Goal: Task Accomplishment & Management: Manage account settings

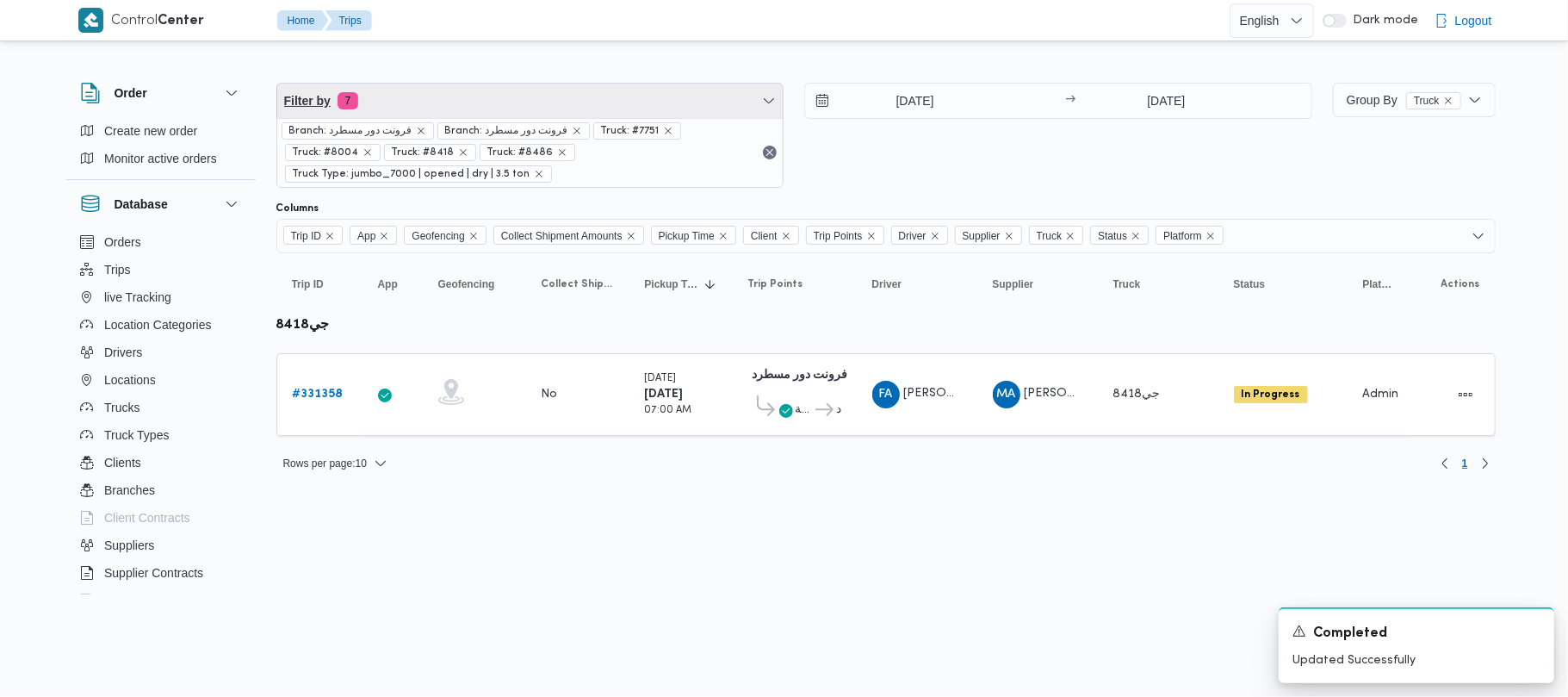
click at [435, 113] on span "Filter by 7" at bounding box center [530, 100] width 507 height 34
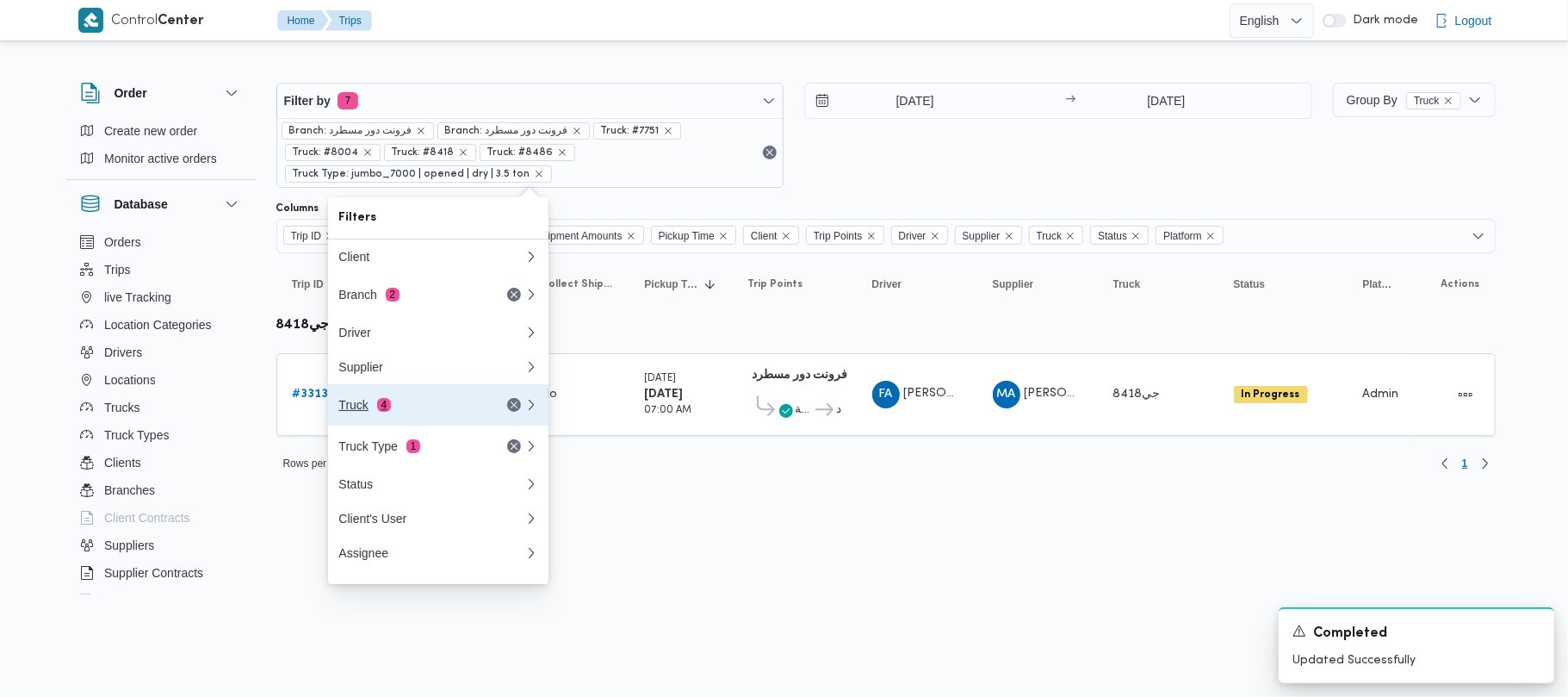
click at [421, 401] on div "Truck 4" at bounding box center [431, 405] width 207 height 42
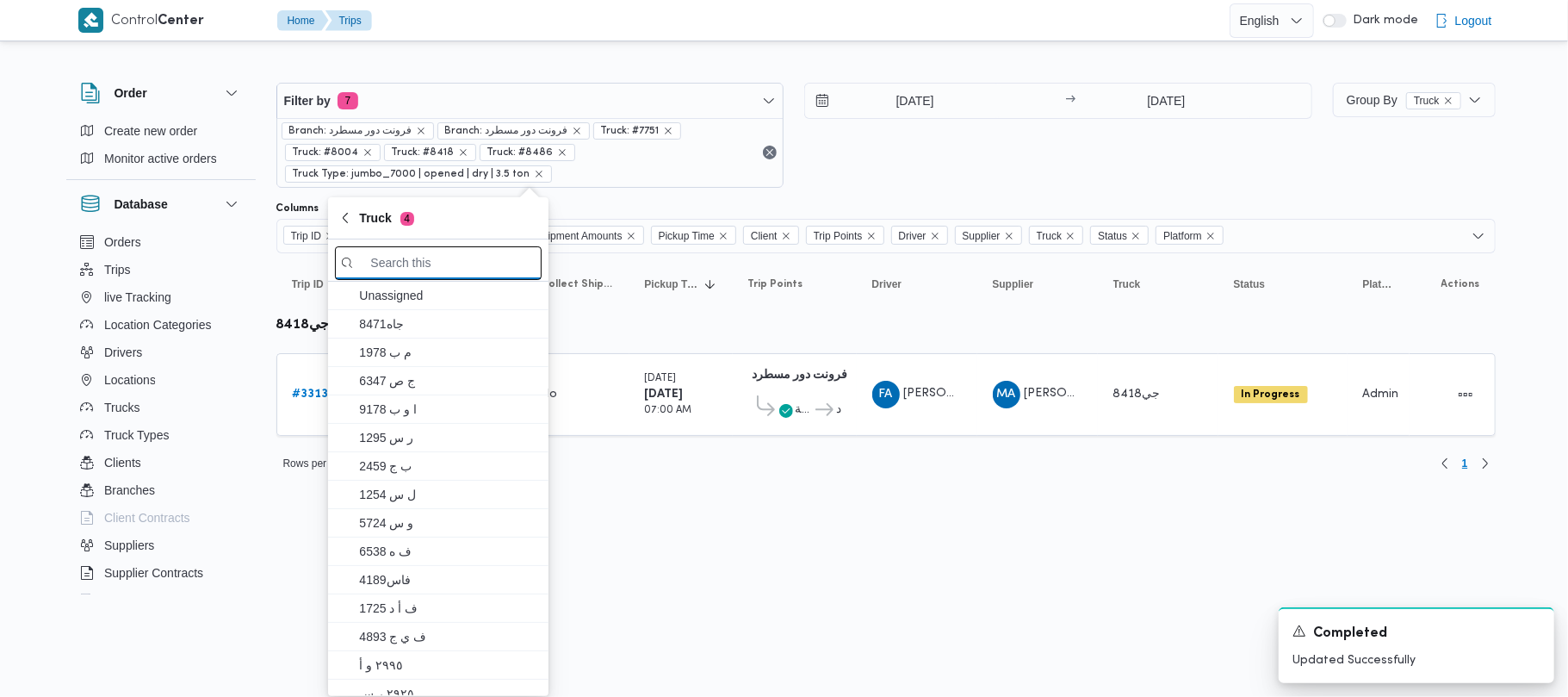
paste input "6435"
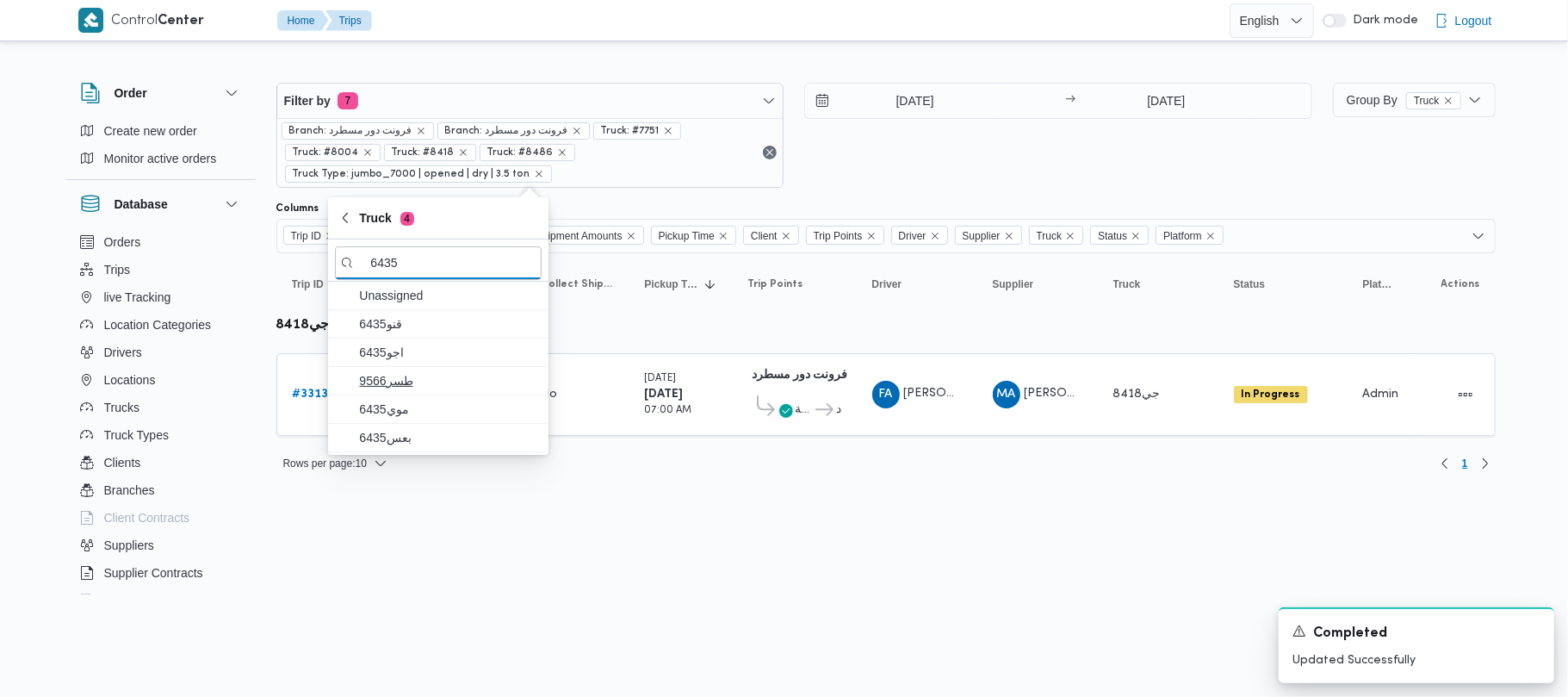
type input "6435"
click at [404, 376] on span "طسر9566" at bounding box center [449, 381] width 180 height 21
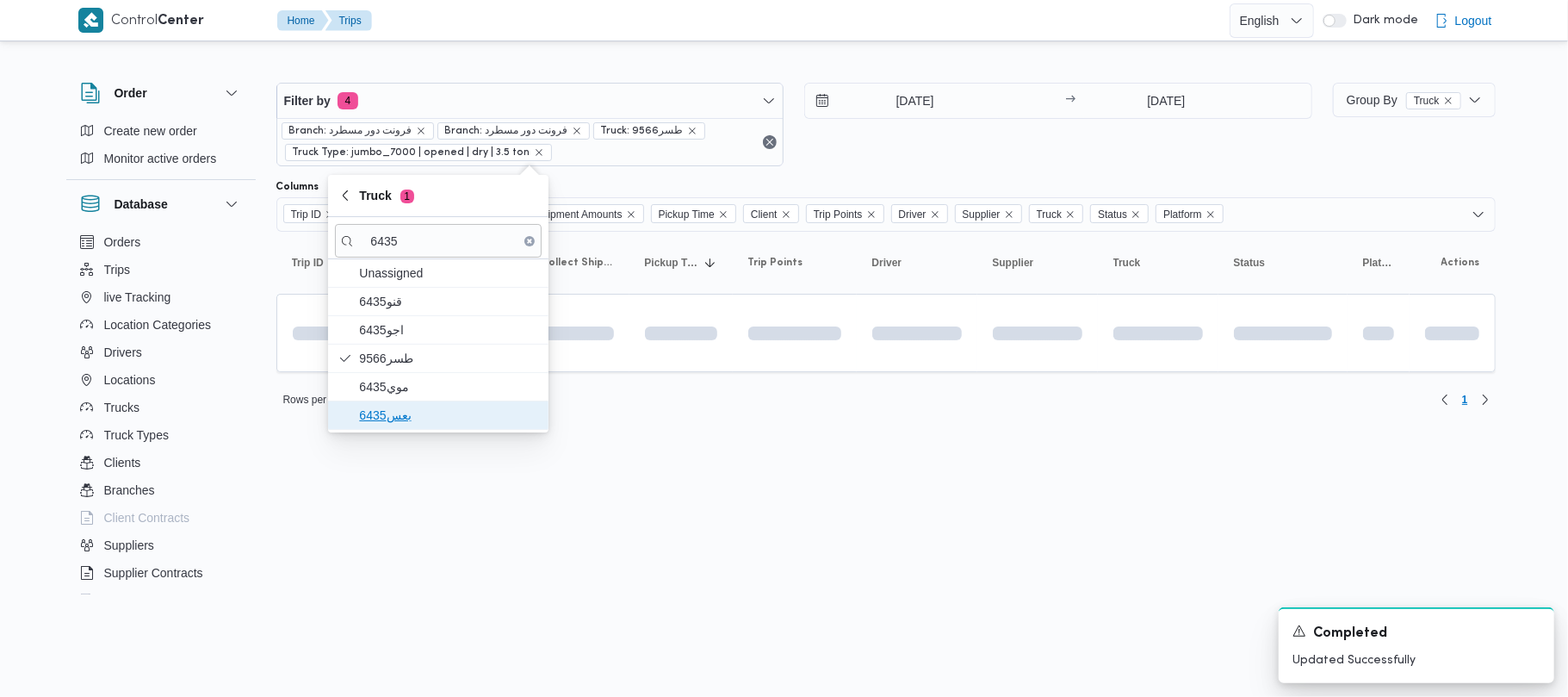
click at [406, 404] on span "بعس6435" at bounding box center [438, 415] width 207 height 27
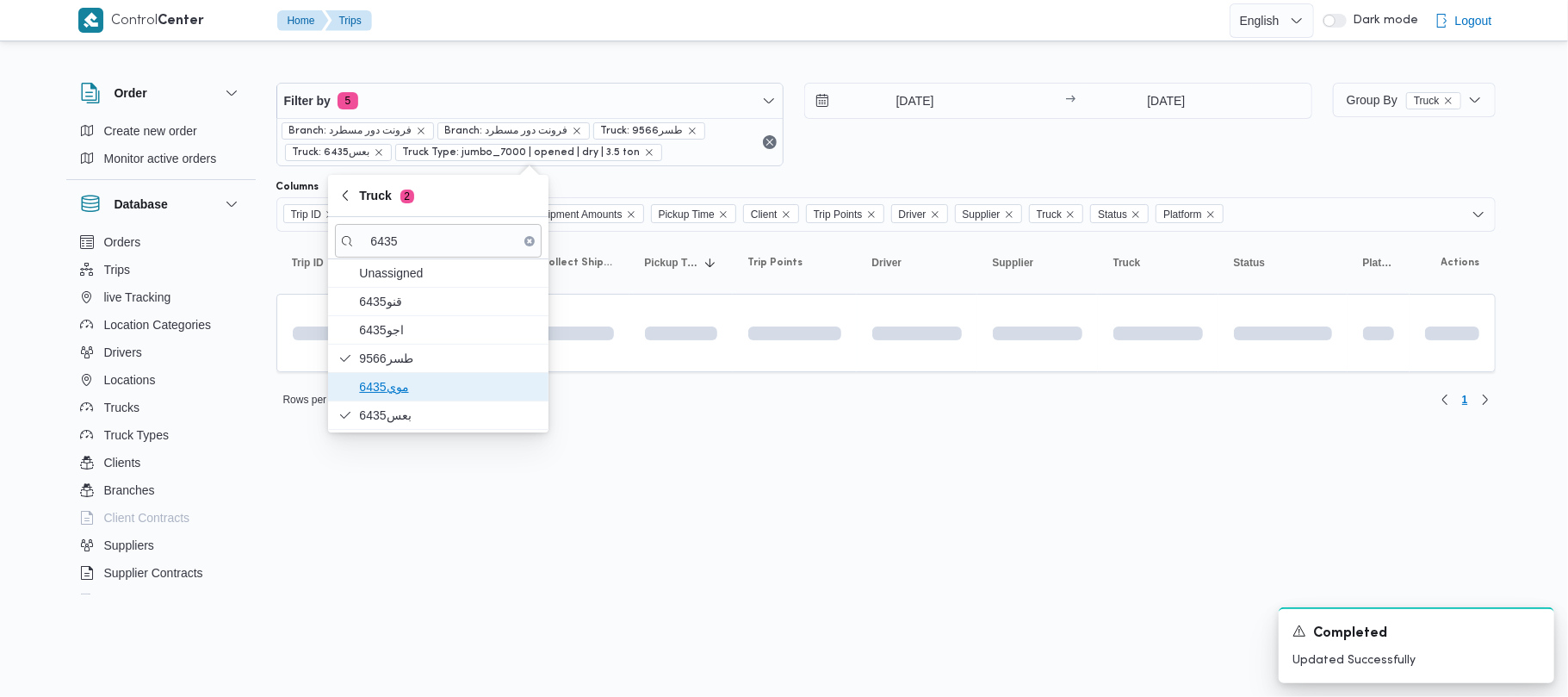
click at [397, 393] on span "موي6435" at bounding box center [449, 387] width 180 height 21
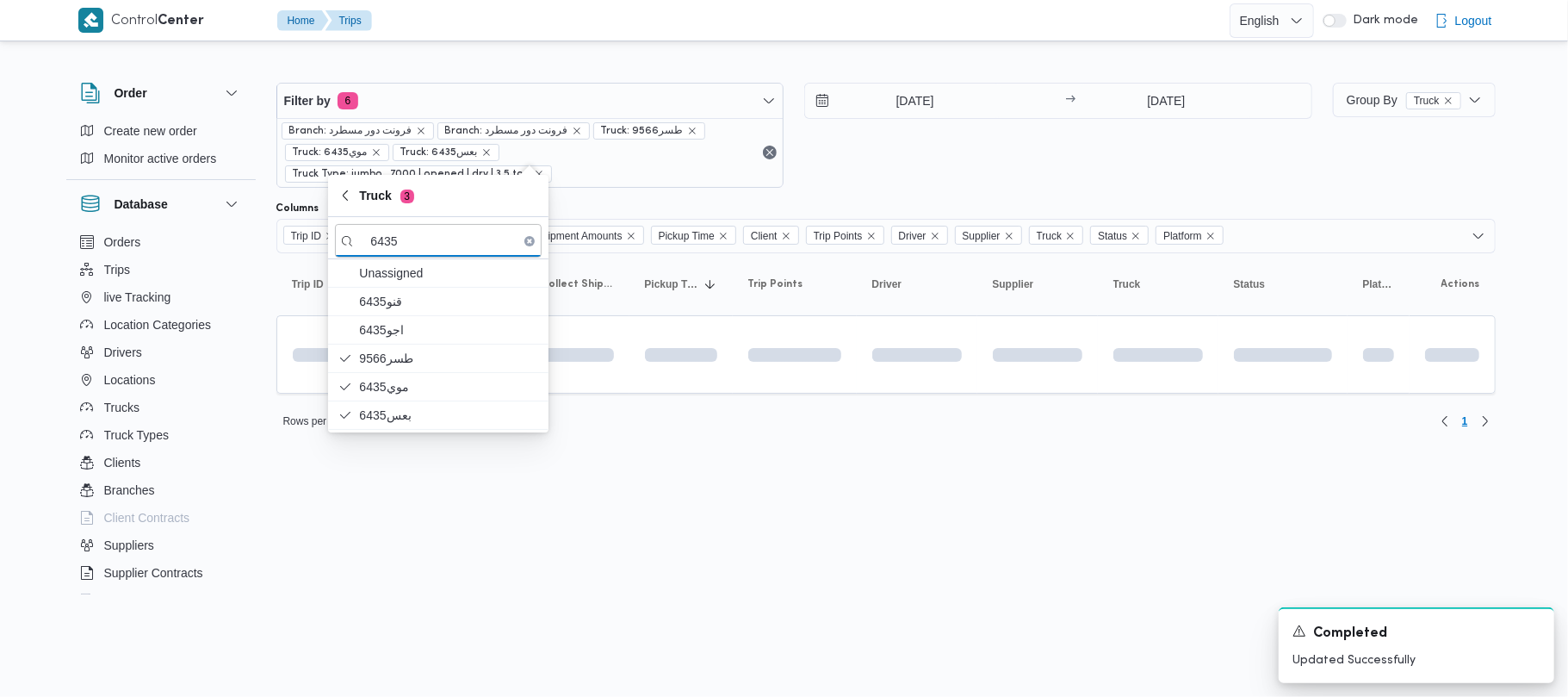
click at [505, 601] on html "Control Center Home Trips English عربي Dark mode Logout Order Create new order …" at bounding box center [784, 348] width 1568 height 697
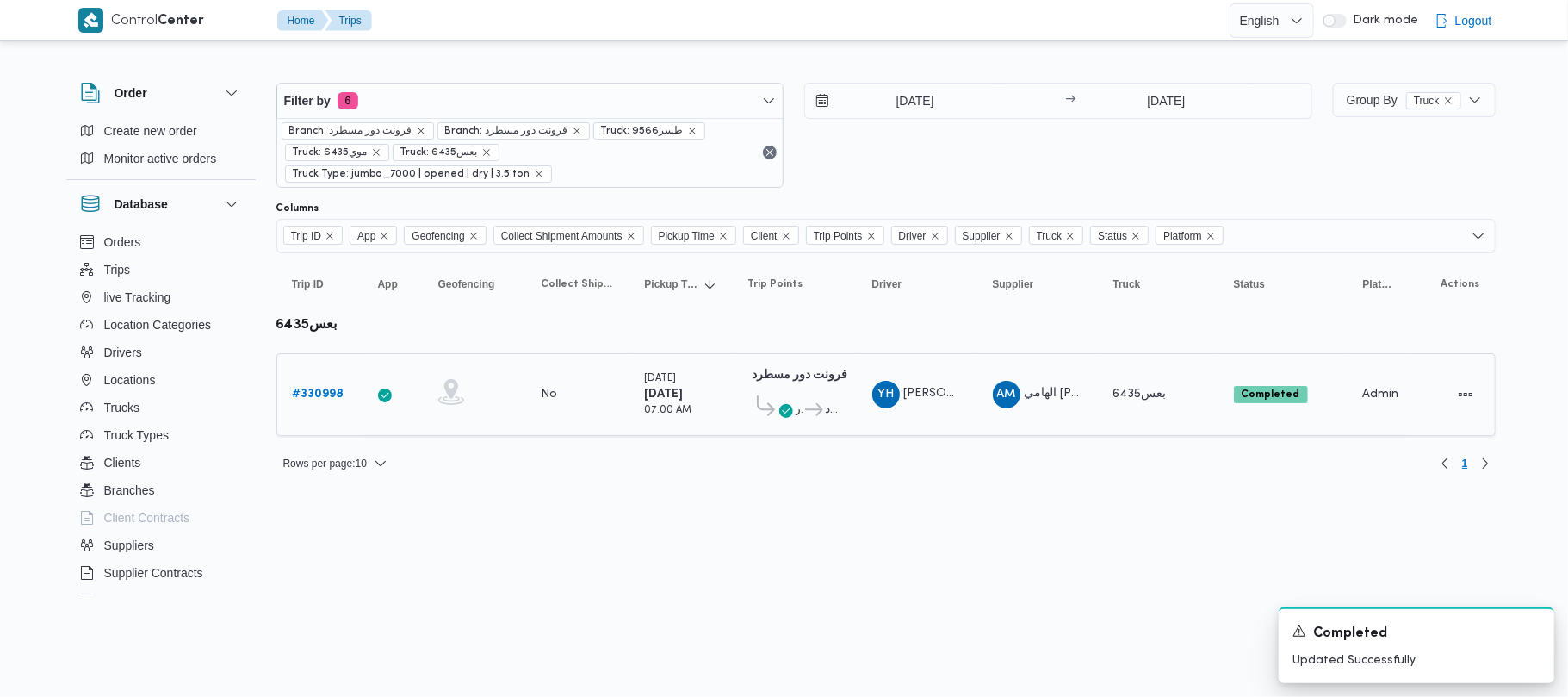
click at [315, 389] on b "# 330998" at bounding box center [319, 394] width 52 height 11
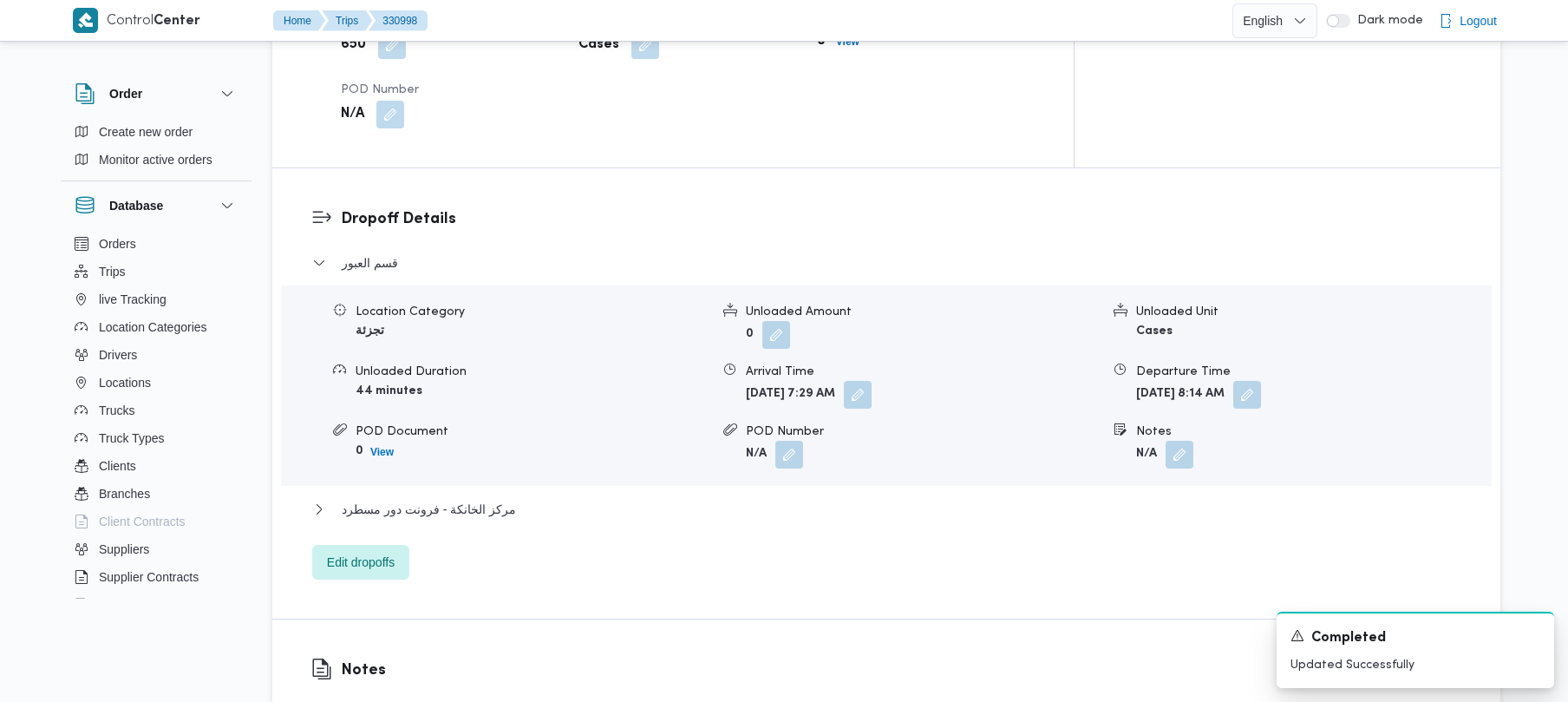
scroll to position [1466, 0]
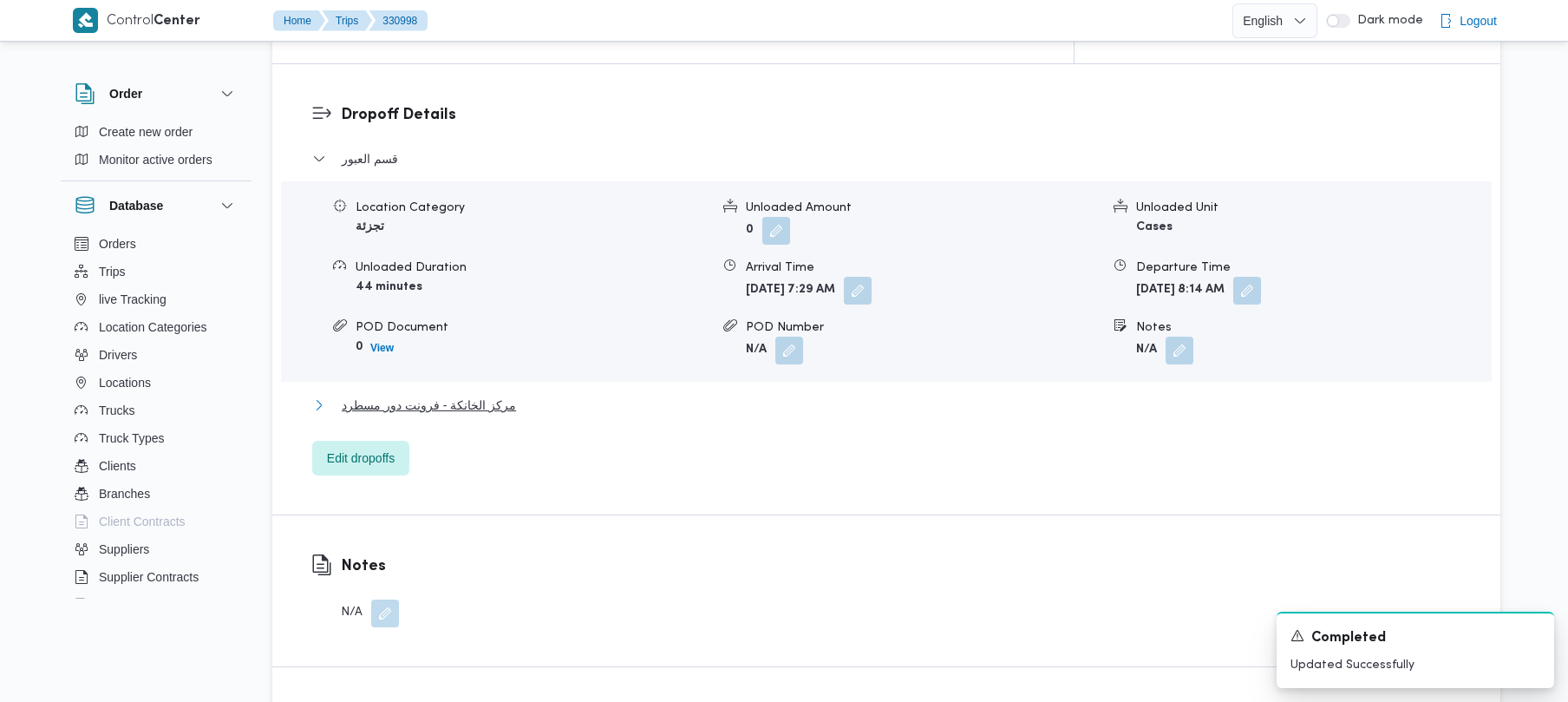
click at [407, 395] on span "مركز الخانكة - فرونت دور مسطرد" at bounding box center [428, 406] width 174 height 21
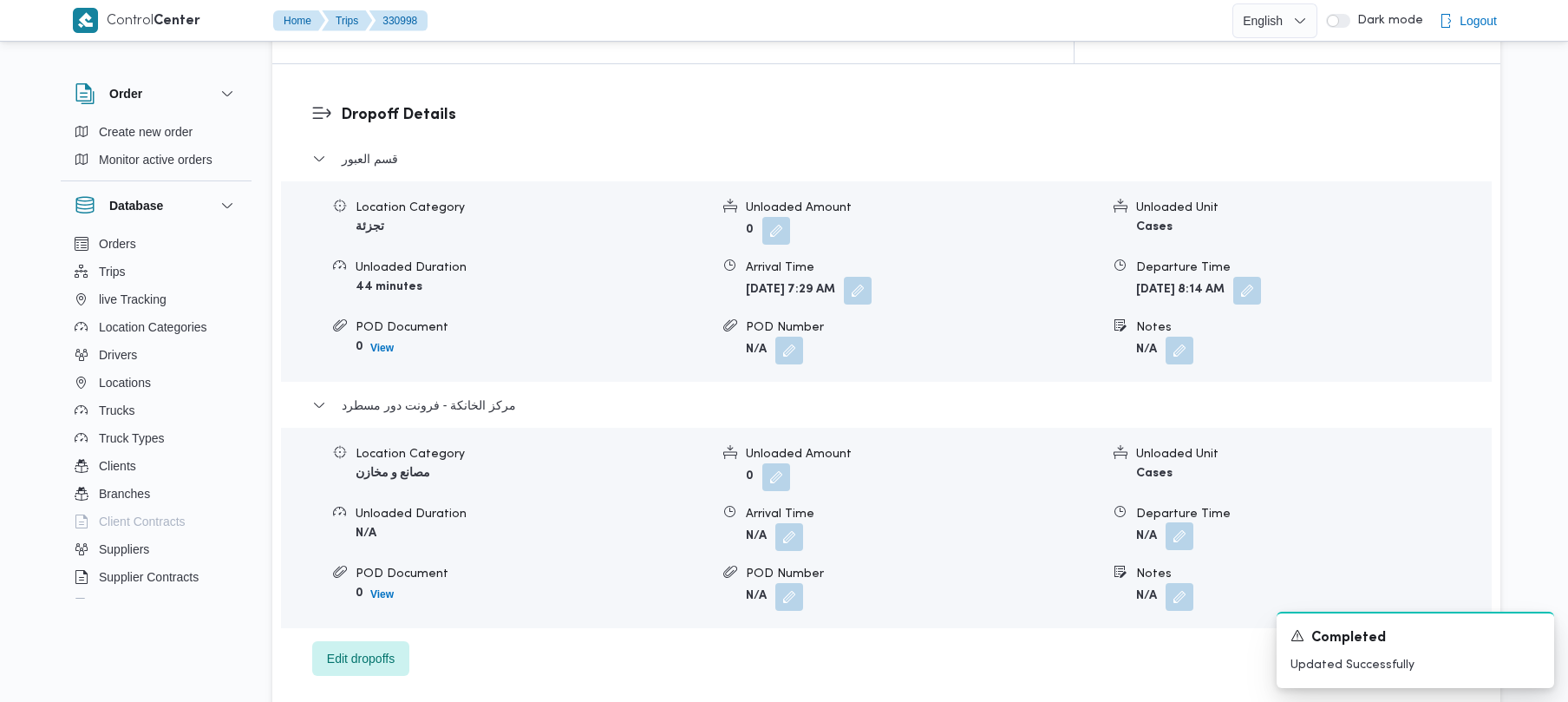
click at [788, 522] on button "button" at bounding box center [1179, 535] width 28 height 28
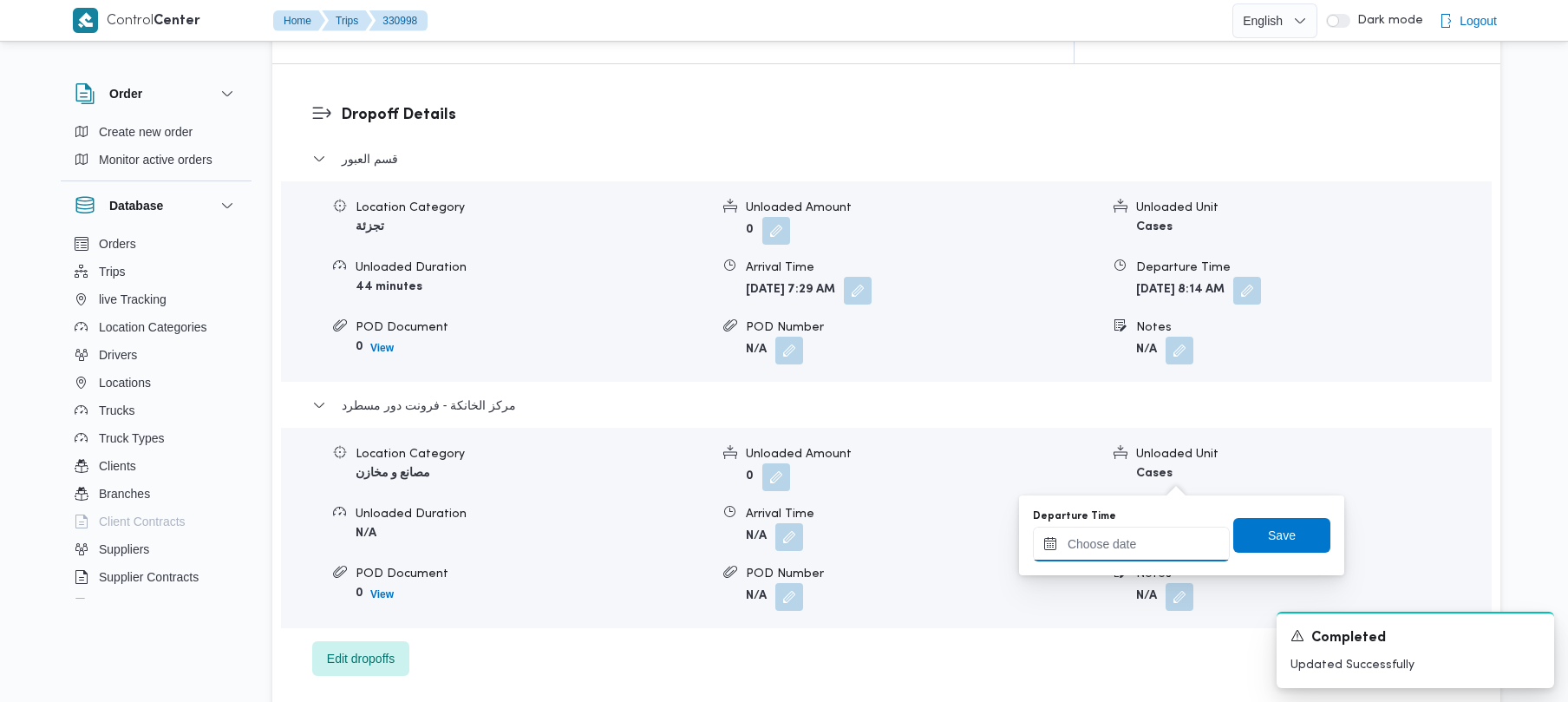
click at [788, 559] on input "Departure Time" at bounding box center [1131, 544] width 197 height 34
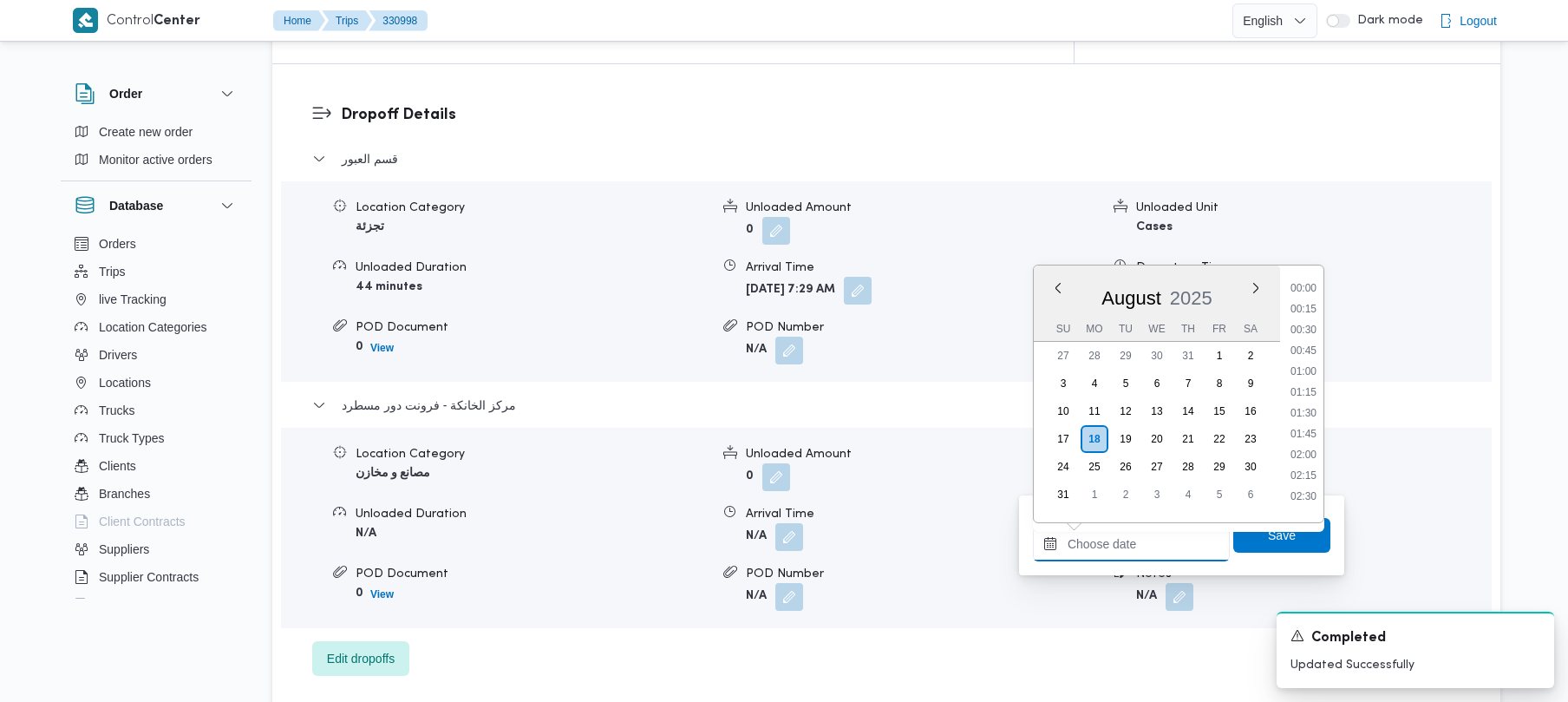
scroll to position [1112, 0]
click at [788, 337] on li "14:00" at bounding box center [1303, 343] width 40 height 17
type input "[DATE] 14:00"
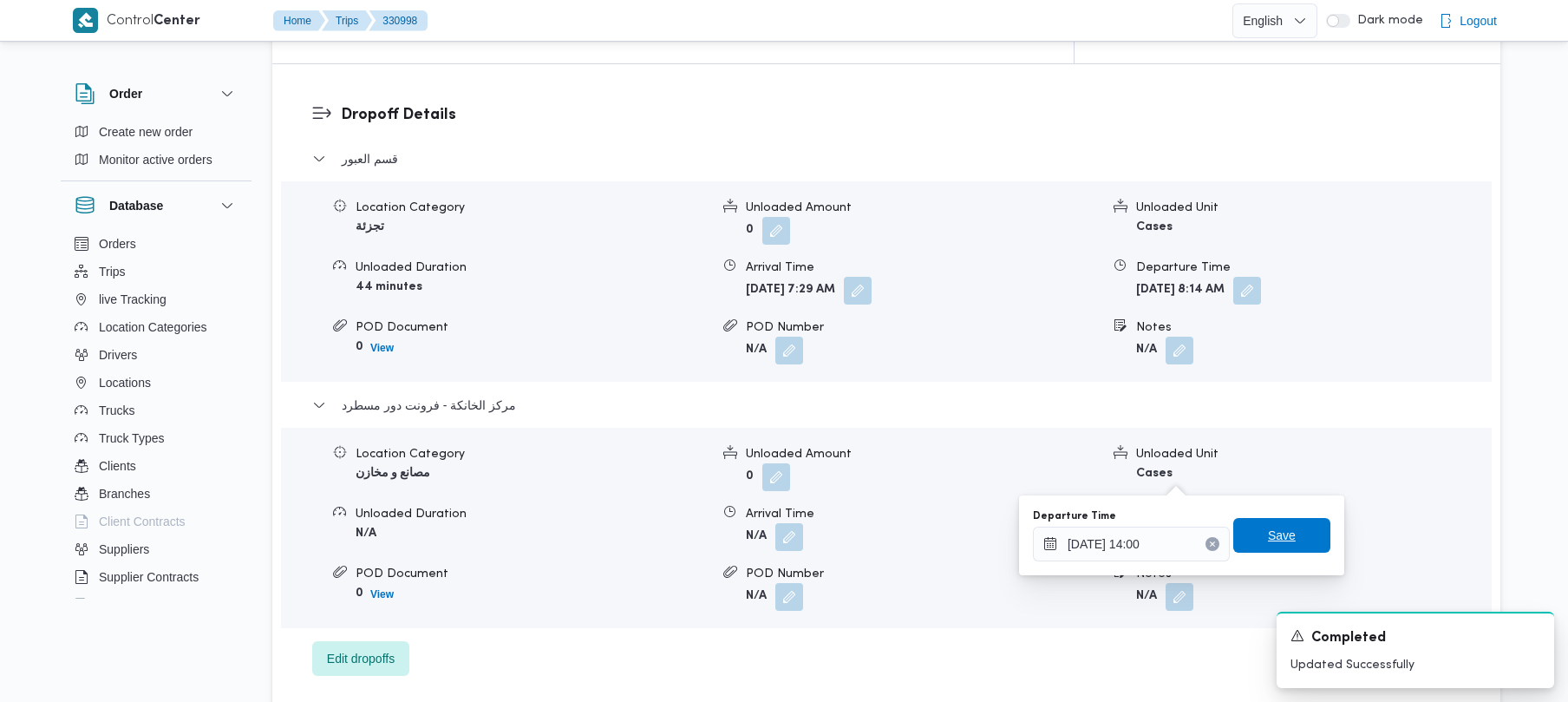
drag, startPoint x: 1296, startPoint y: 532, endPoint x: 1284, endPoint y: 529, distance: 12.4
click at [788, 532] on span "Save" at bounding box center [1282, 535] width 97 height 34
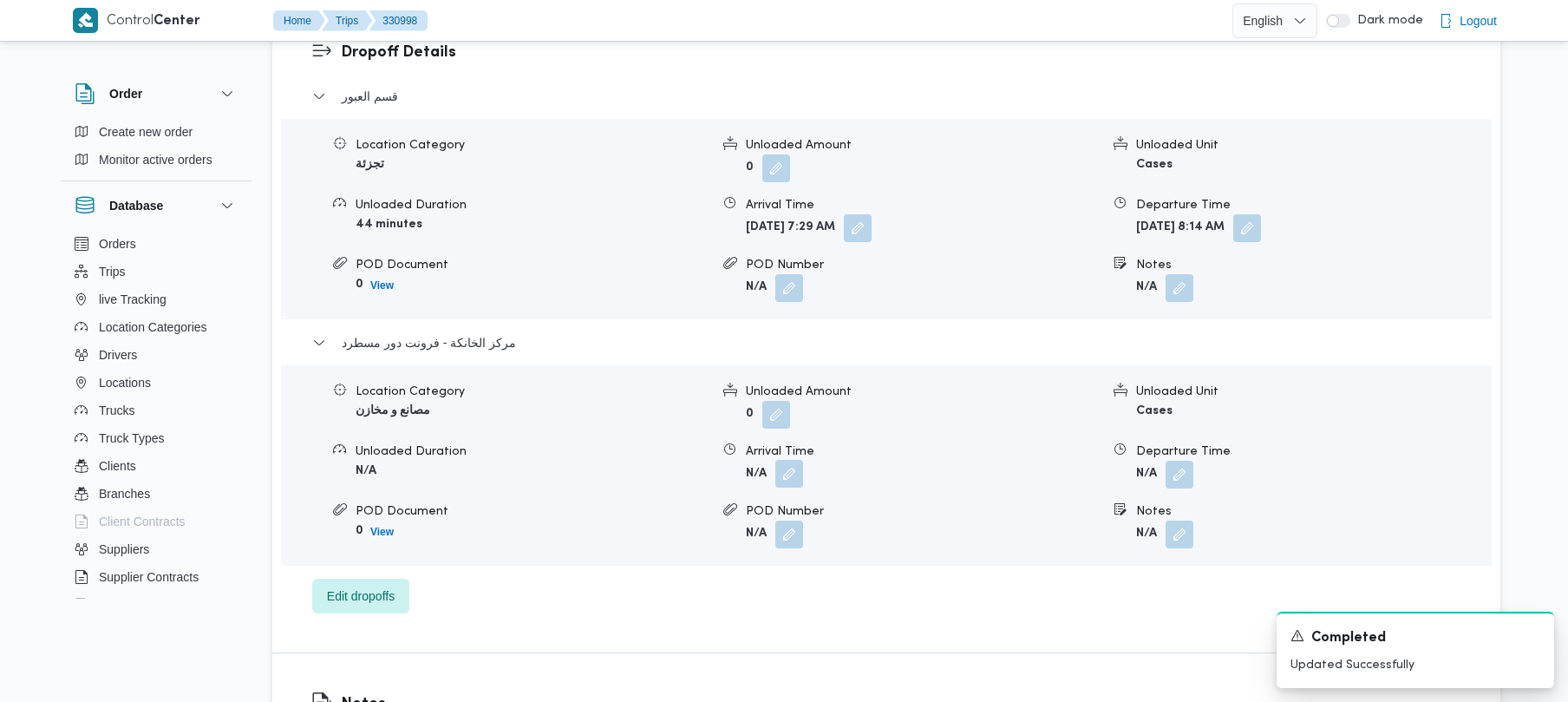
click at [788, 459] on dl "Arrival Time N/A" at bounding box center [923, 466] width 354 height 46
click at [788, 532] on button "button" at bounding box center [788, 533] width 28 height 28
click at [788, 469] on button "button" at bounding box center [788, 473] width 28 height 28
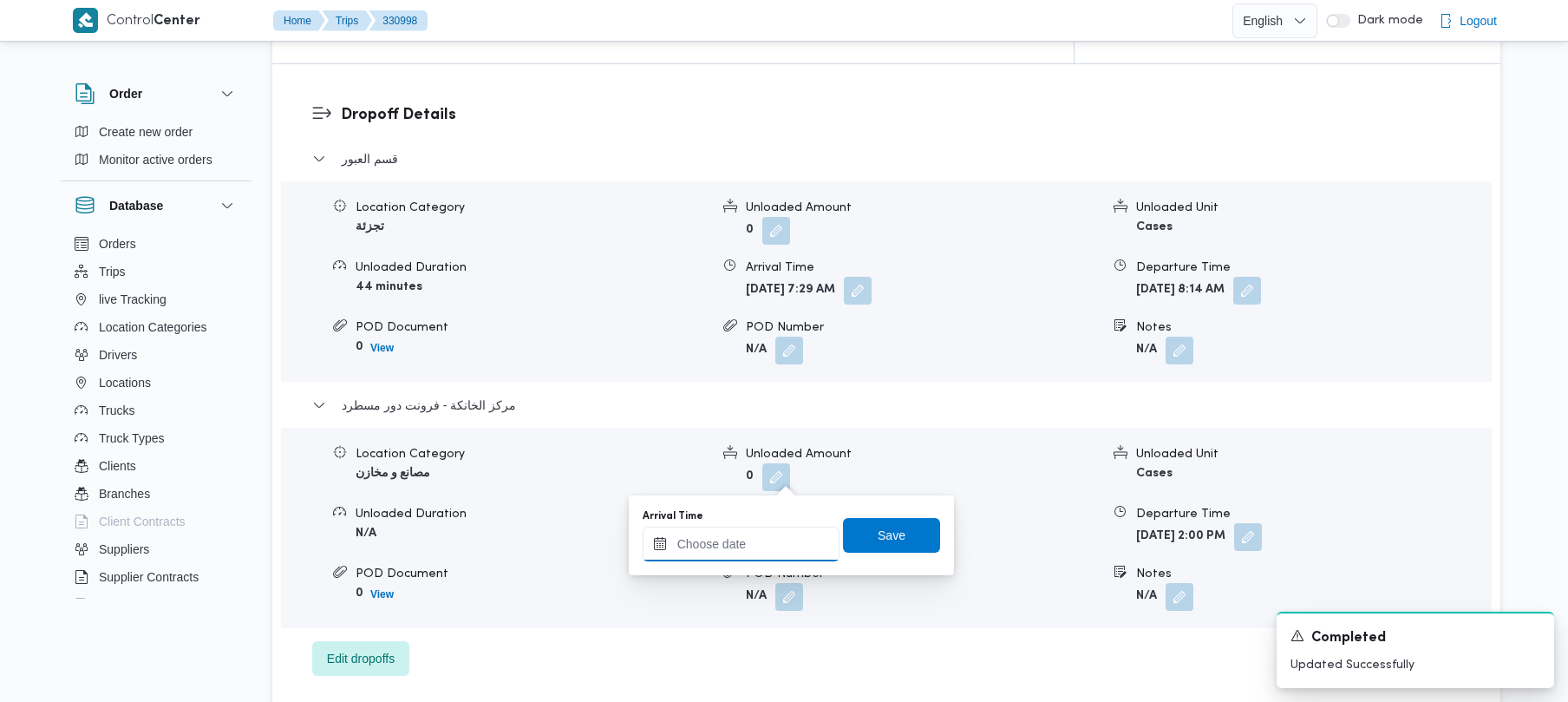
click at [788, 536] on input "Arrival Time" at bounding box center [741, 544] width 197 height 34
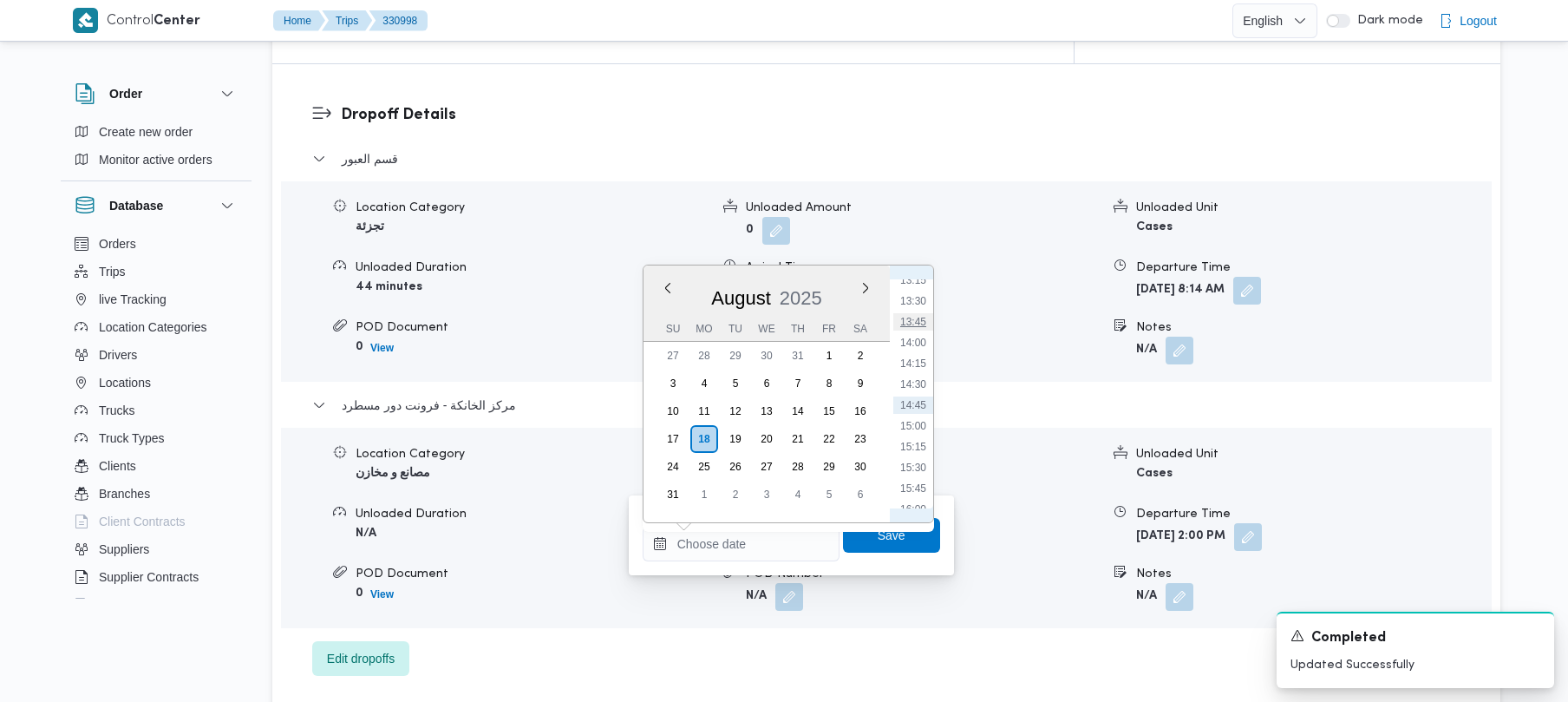
click at [788, 327] on li "13:45" at bounding box center [913, 322] width 40 height 17
type input "[DATE] 13:45"
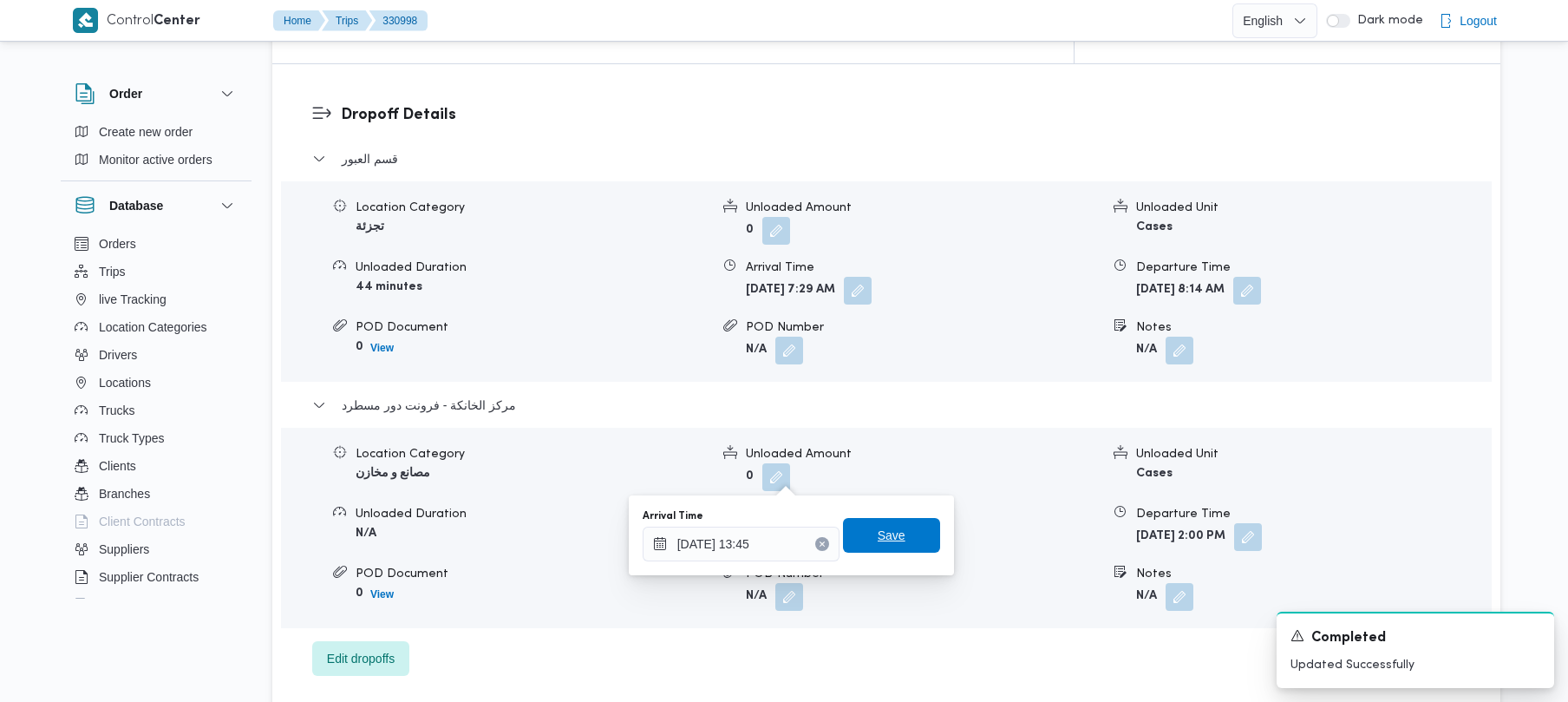
click at [788, 529] on span "Save" at bounding box center [892, 535] width 97 height 34
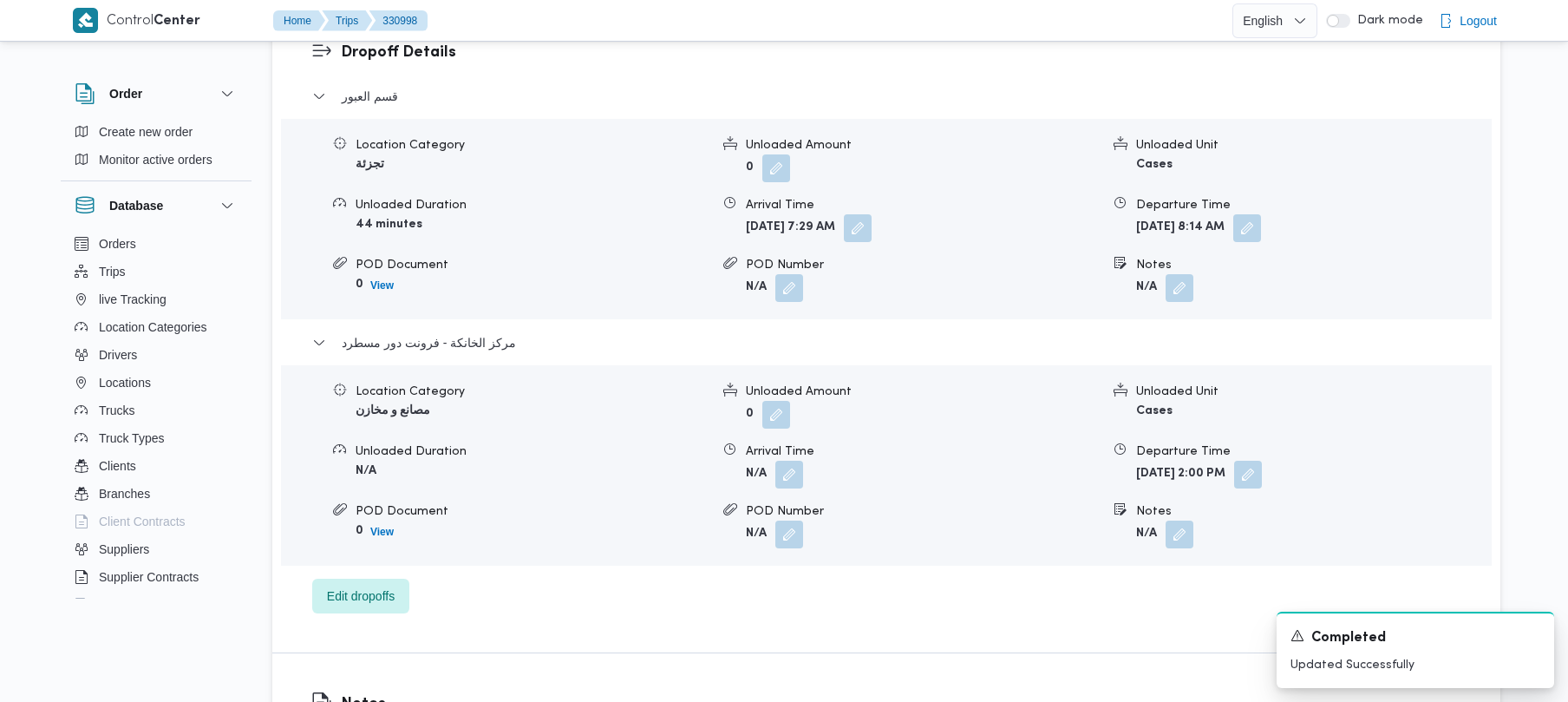
scroll to position [852, 0]
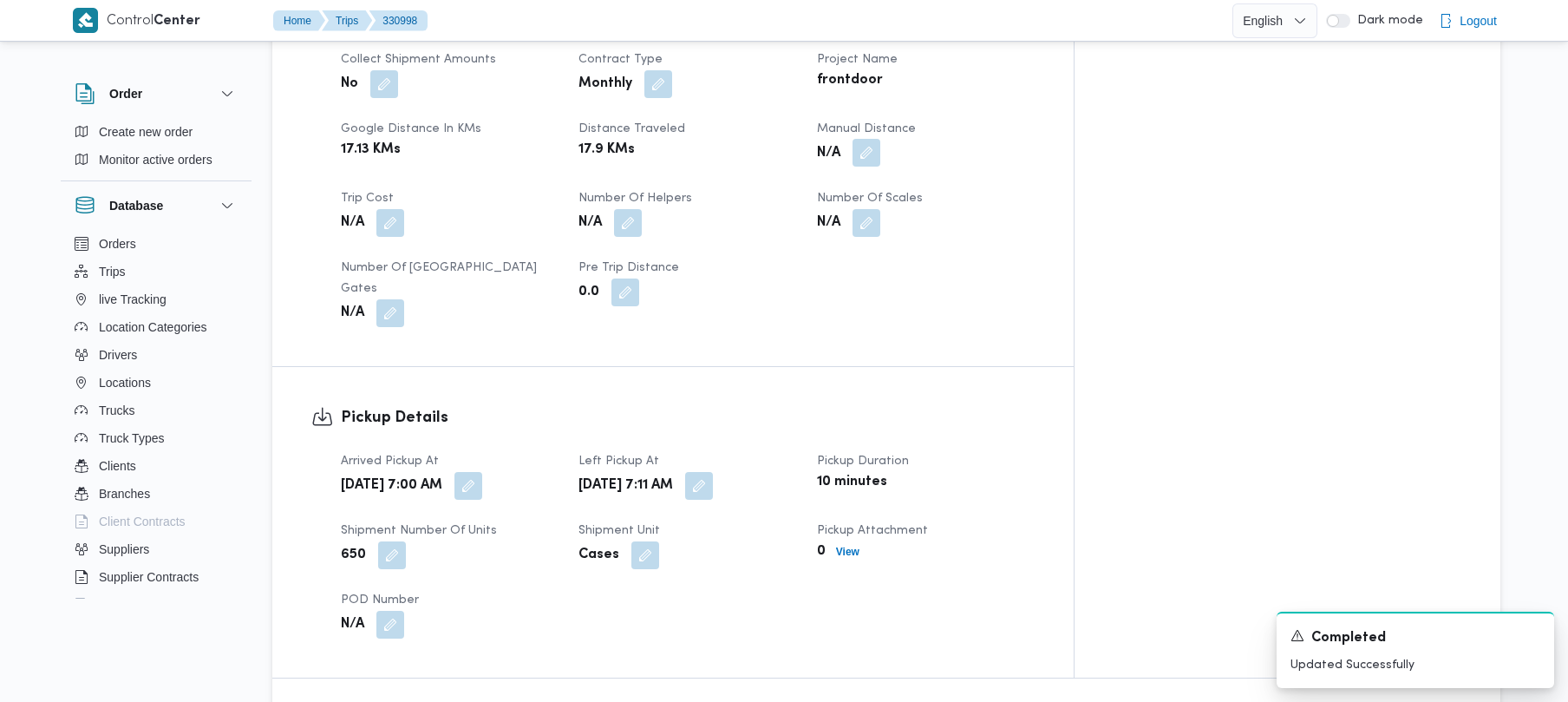
click at [788, 139] on button "button" at bounding box center [866, 152] width 28 height 28
click at [788, 198] on div "Manual Distance Save" at bounding box center [947, 172] width 277 height 55
click at [788, 195] on input "Manual Distance" at bounding box center [897, 181] width 172 height 34
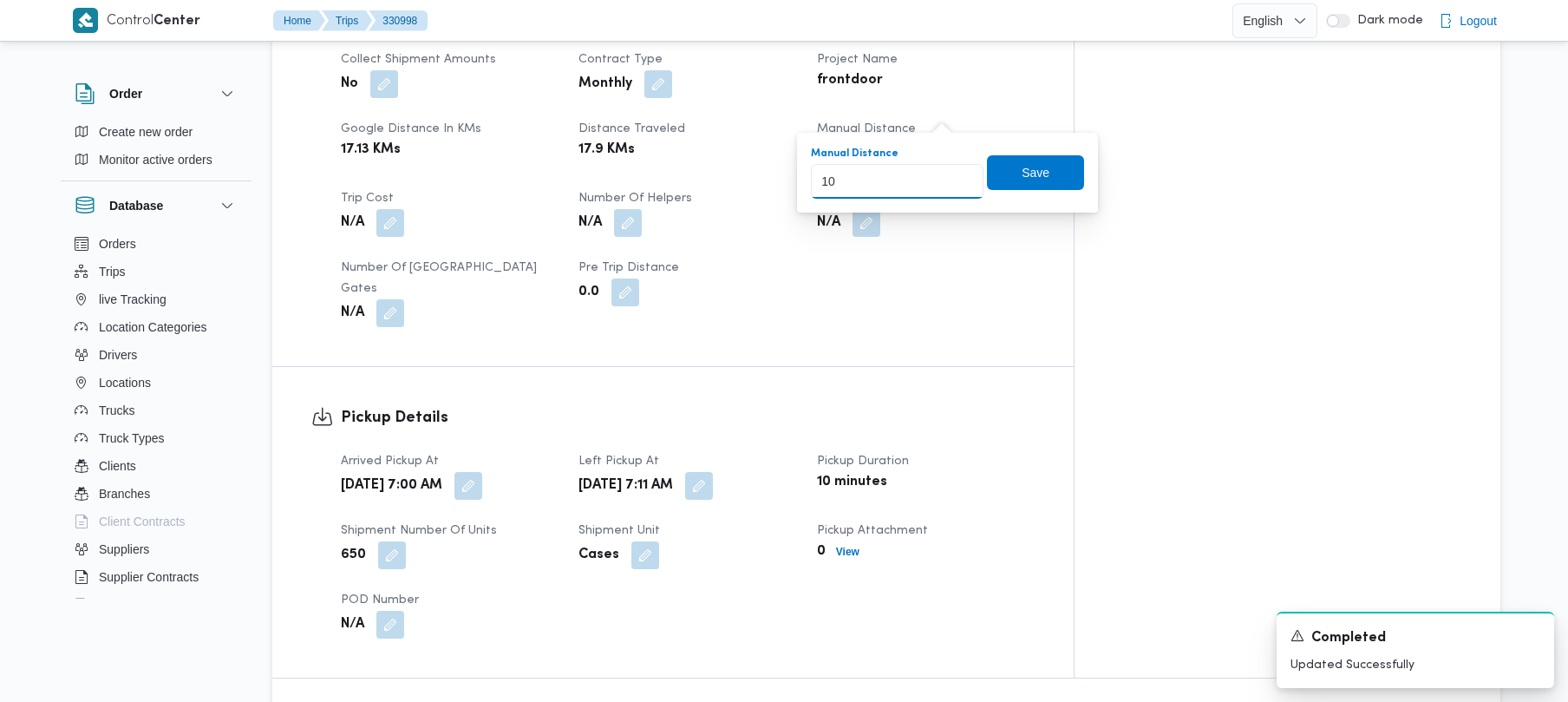
type input "100"
click at [788, 173] on span "Save" at bounding box center [1035, 171] width 28 height 21
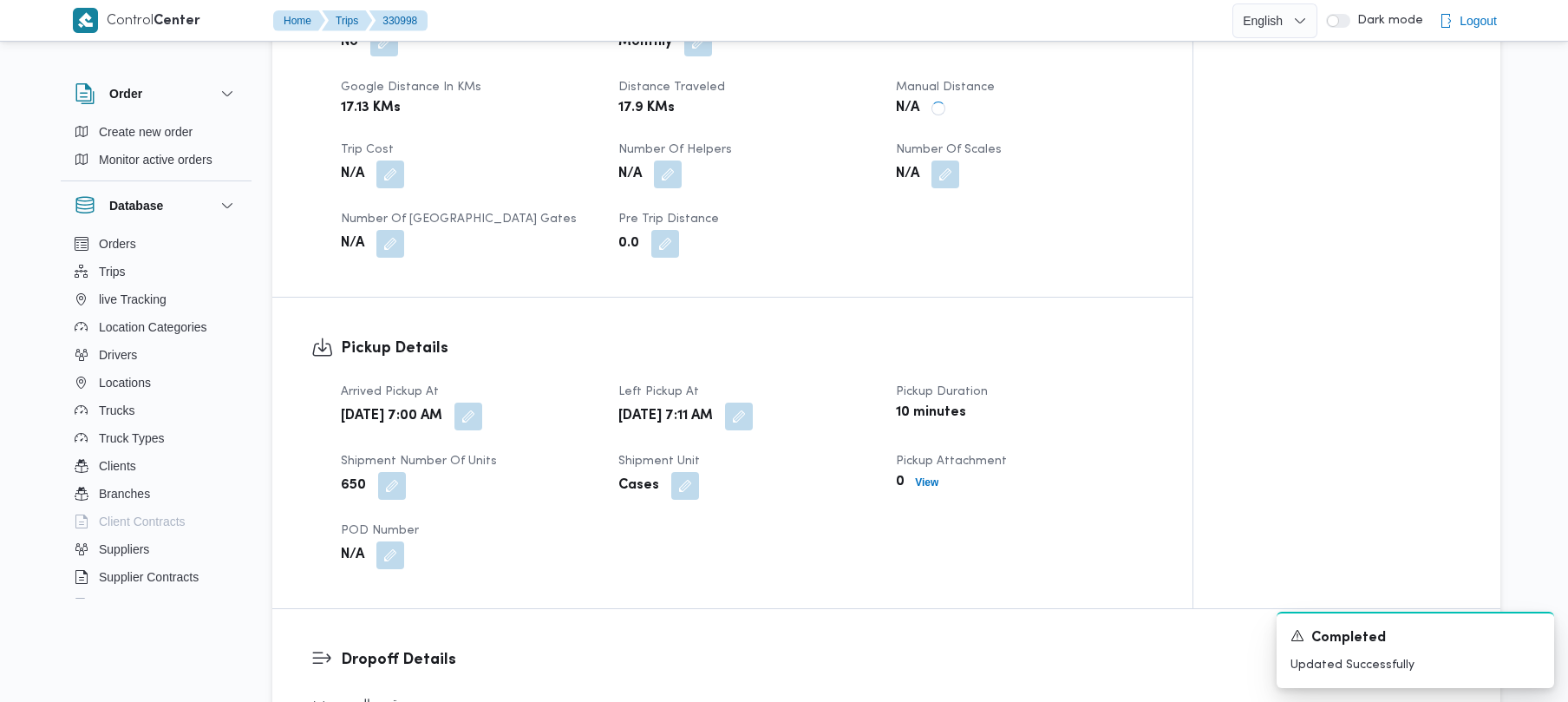
scroll to position [0, 0]
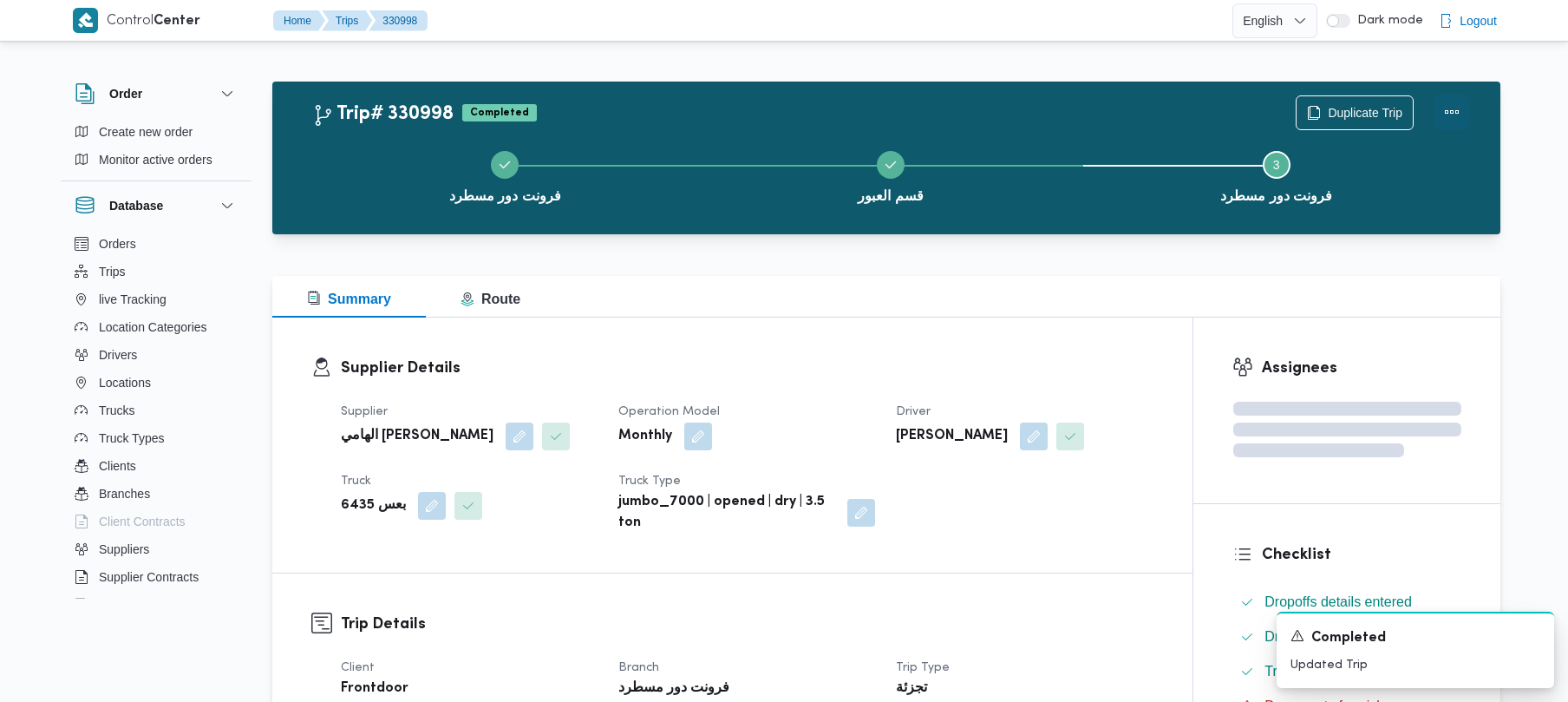
click at [788, 119] on button "Actions" at bounding box center [1452, 111] width 34 height 34
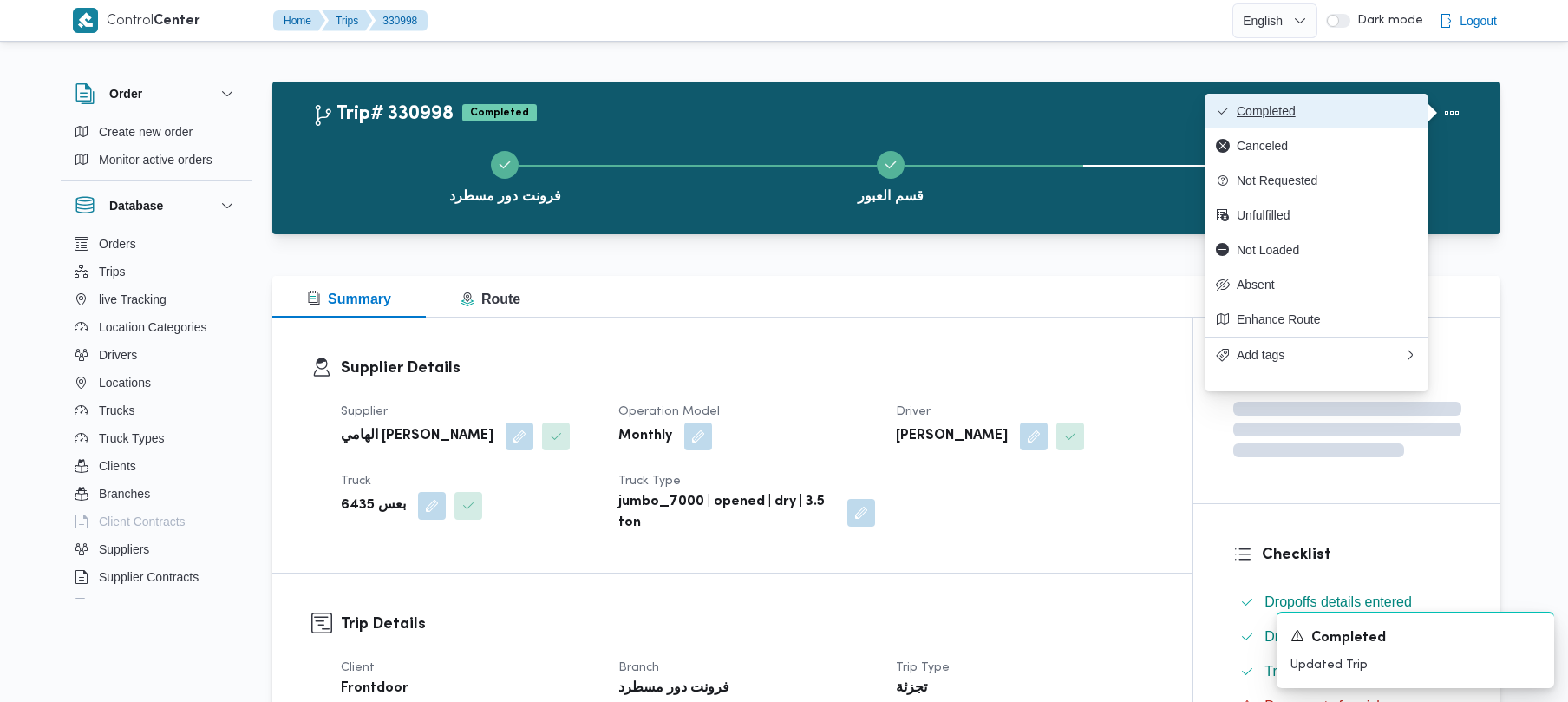
click at [788, 112] on span "Completed" at bounding box center [1327, 110] width 181 height 14
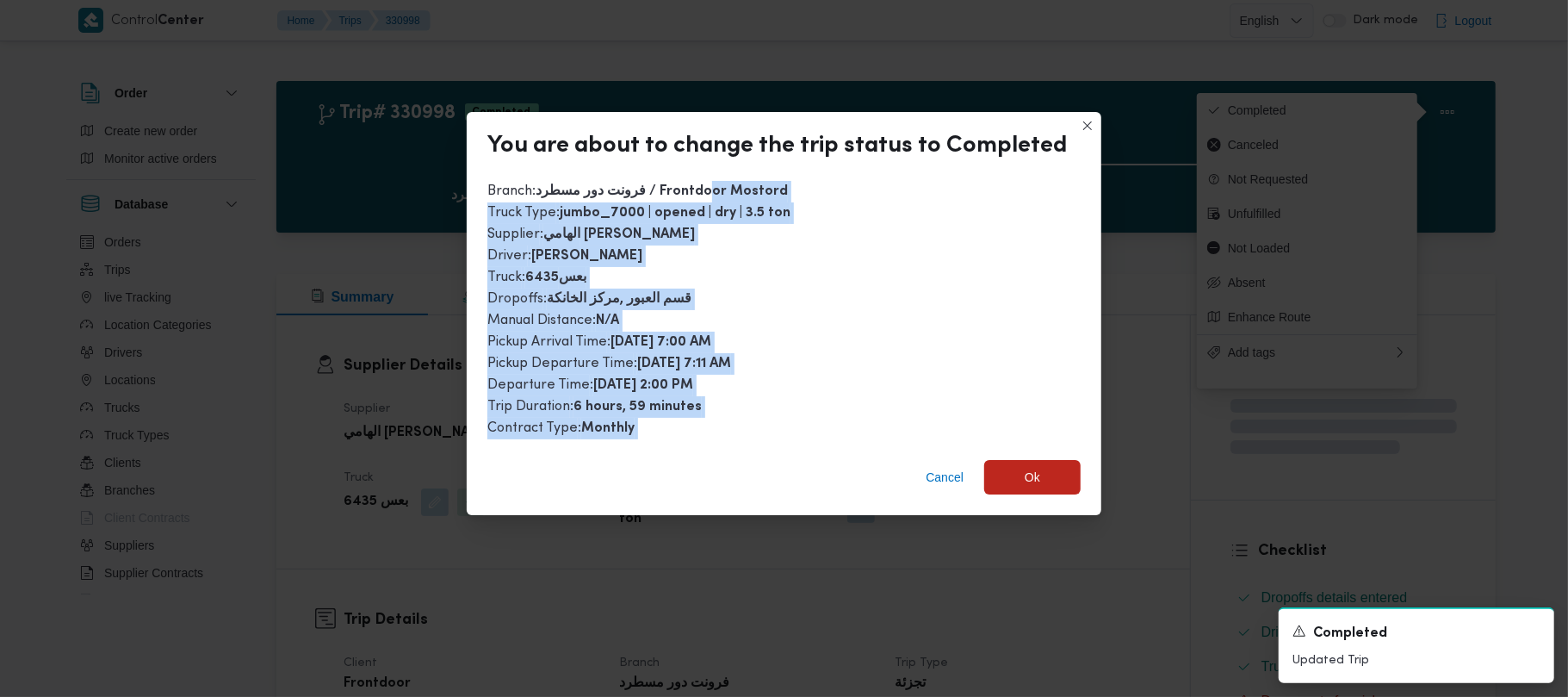
drag, startPoint x: 714, startPoint y: 194, endPoint x: 656, endPoint y: 483, distance: 294.8
click at [656, 483] on div "You are about to change the trip status to Completed Branch : فرونت دور مسطرد /…" at bounding box center [784, 313] width 634 height 403
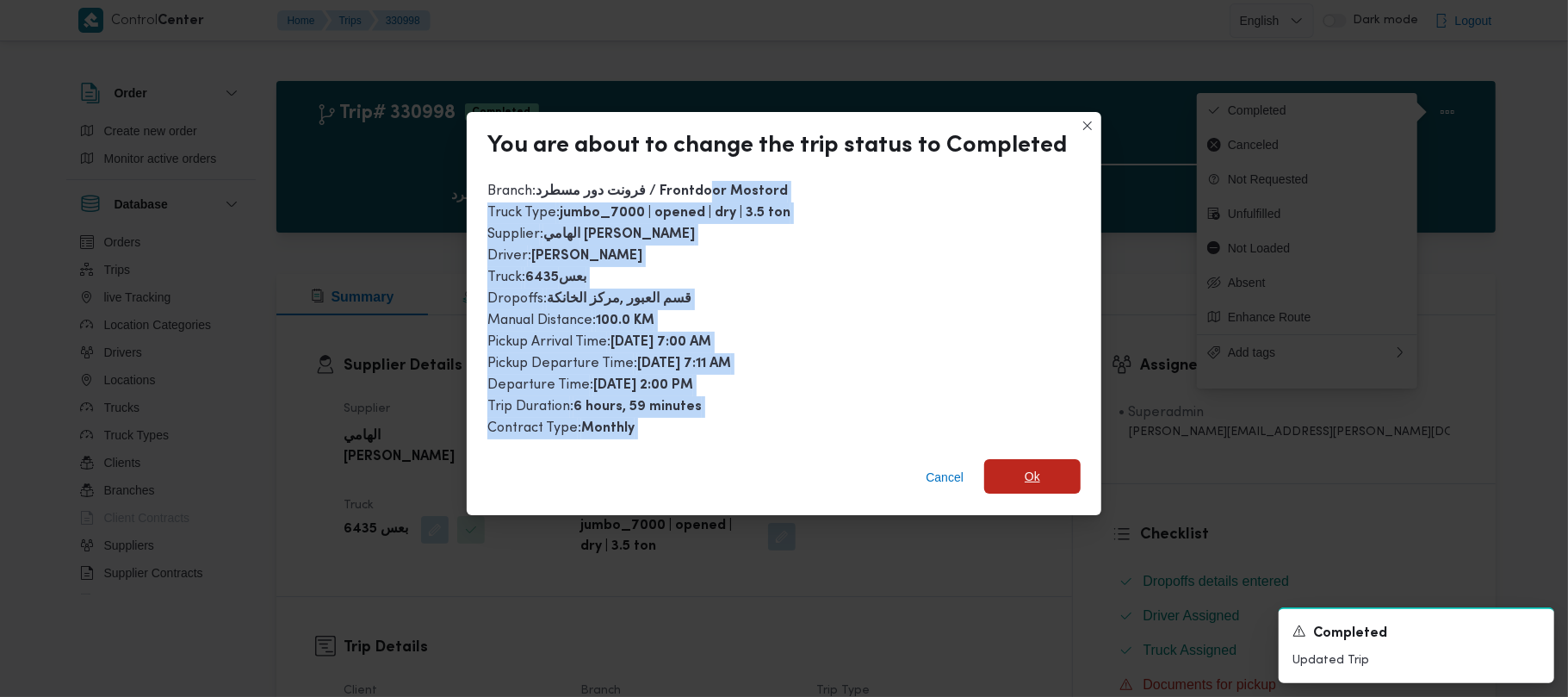
drag, startPoint x: 1051, startPoint y: 469, endPoint x: 1034, endPoint y: 469, distance: 17.0
click at [783, 470] on span "Ok" at bounding box center [1032, 477] width 96 height 34
